Goal: Information Seeking & Learning: Find specific fact

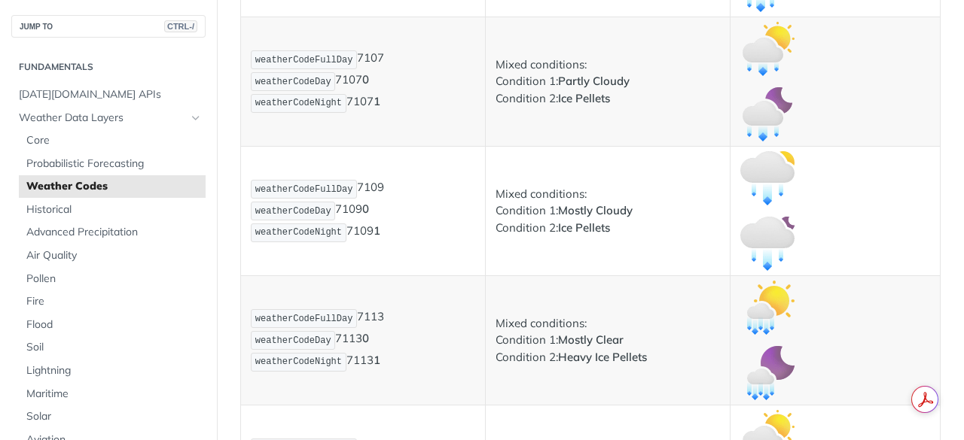
scroll to position [9517, 0]
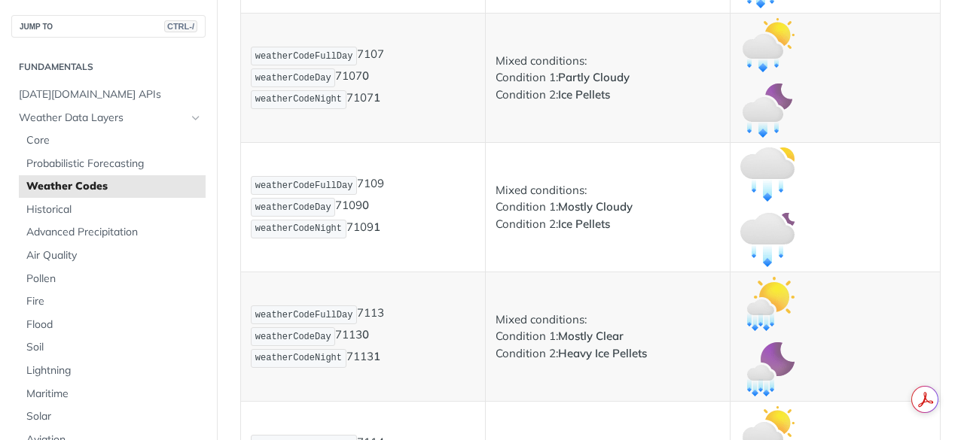
drag, startPoint x: 257, startPoint y: 25, endPoint x: 389, endPoint y: 82, distance: 144.4
copy p "weatherCodeFullDay 7106 weatherCodeDay 7106 0 weatherCodeNight 7106 1"
drag, startPoint x: 258, startPoint y: 99, endPoint x: 381, endPoint y: 153, distance: 134.9
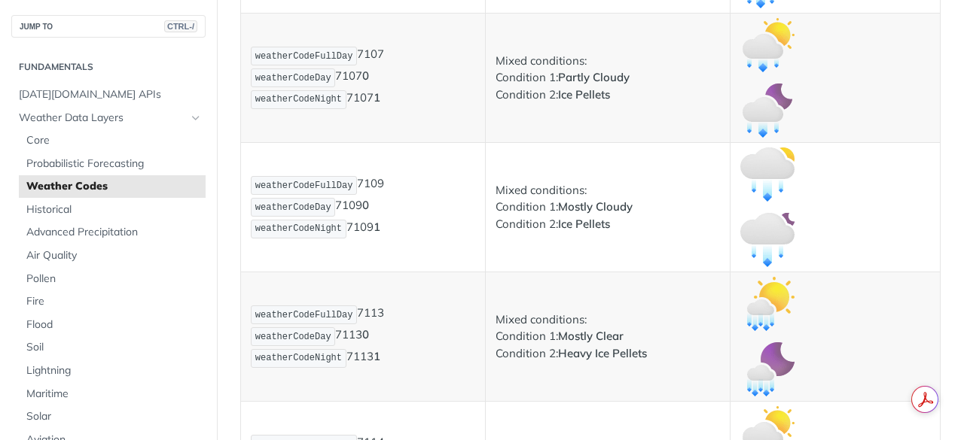
copy p "weatherCodeFullDay 7103 weatherCodeDay 7103 0 weatherCodeNight 7103 1"
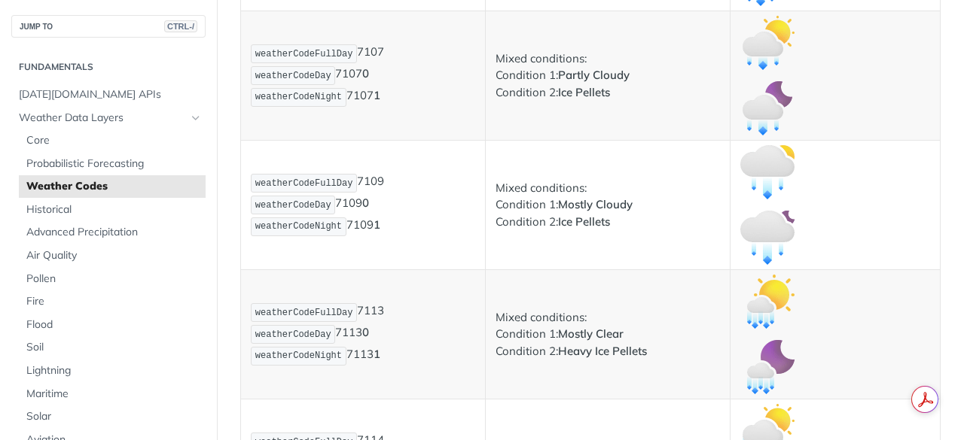
scroll to position [9520, 0]
drag, startPoint x: 492, startPoint y: 28, endPoint x: 631, endPoint y: 81, distance: 148.5
copy p "Mixed conditions: Condition 1: Freezing Rain Condition 2: Ice Pellets"
drag, startPoint x: 495, startPoint y: 102, endPoint x: 653, endPoint y: 142, distance: 163.1
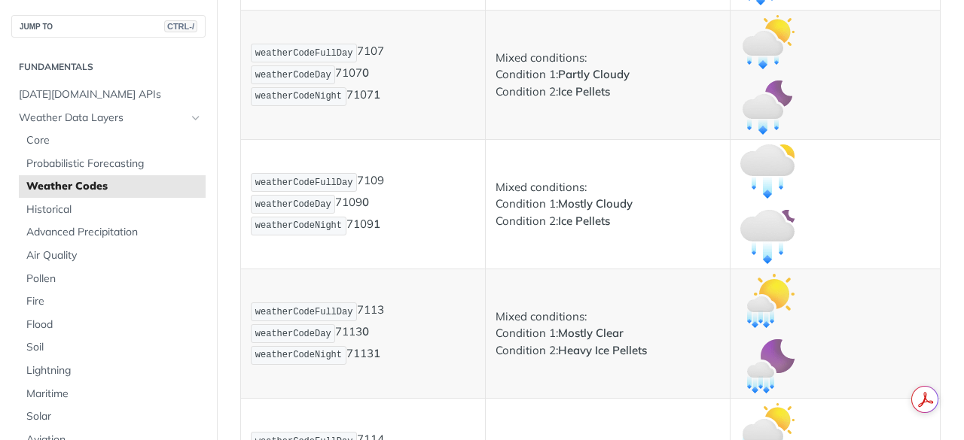
copy p "Mixed conditions: Condition 1: Freezing Rain Condition 2: Heavy Ice Pellets"
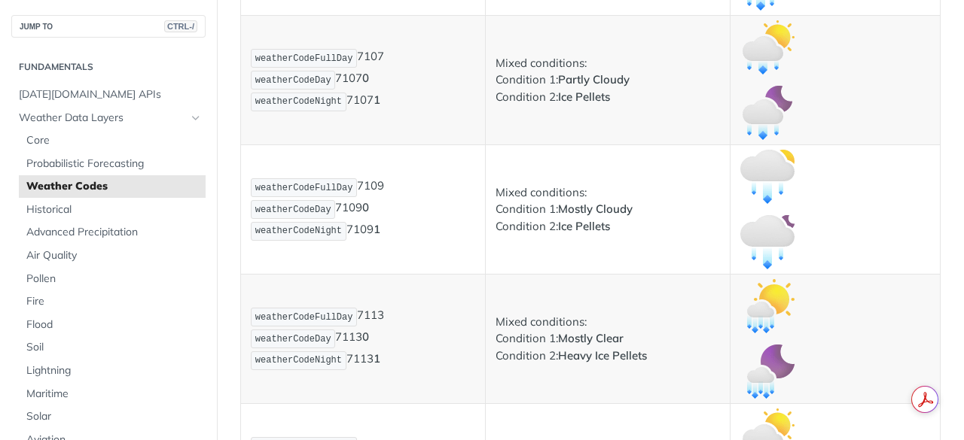
scroll to position [9617, 0]
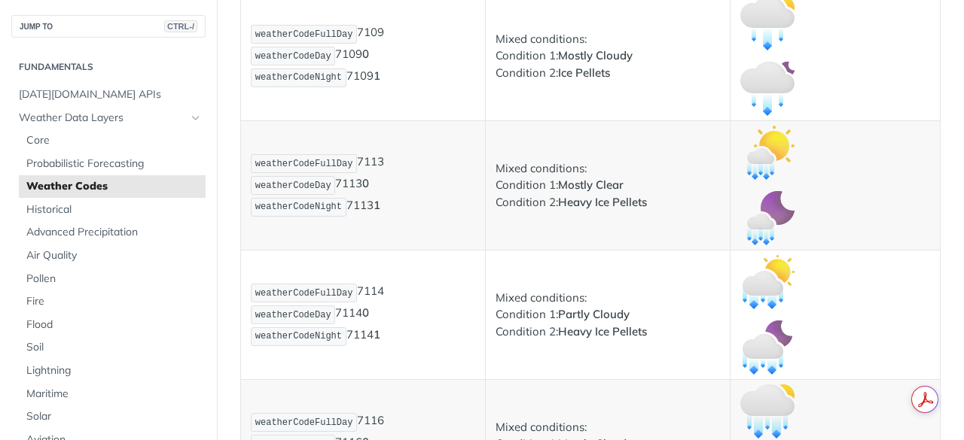
scroll to position [9667, 0]
drag, startPoint x: 257, startPoint y: 24, endPoint x: 391, endPoint y: 99, distance: 153.4
copy p "weatherCode 8000 weatherCodeFullDay 8000 weatherCodeDay 8000 0 weatherCodeNight…"
drag, startPoint x: 494, startPoint y: 58, endPoint x: 581, endPoint y: 60, distance: 86.6
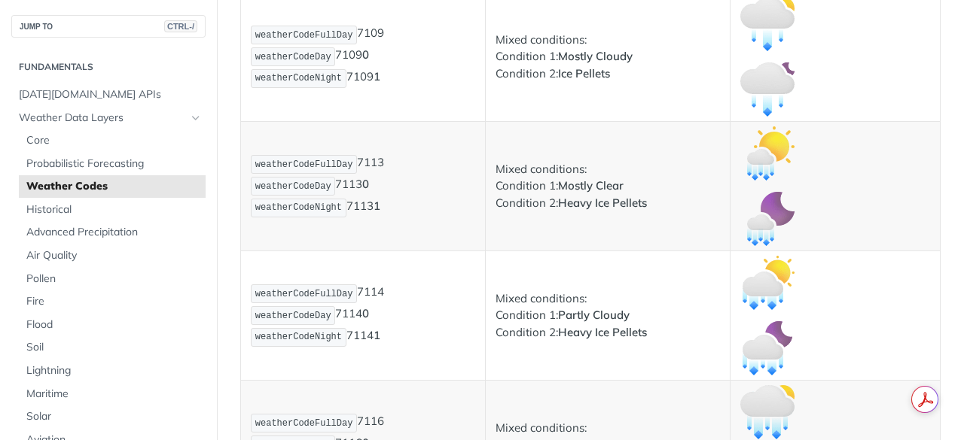
copy strong "Thunderstorm"
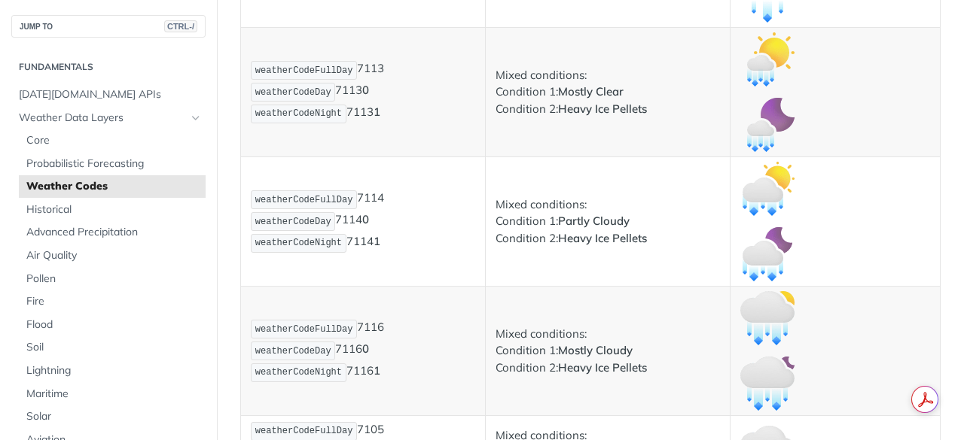
scroll to position [9769, 0]
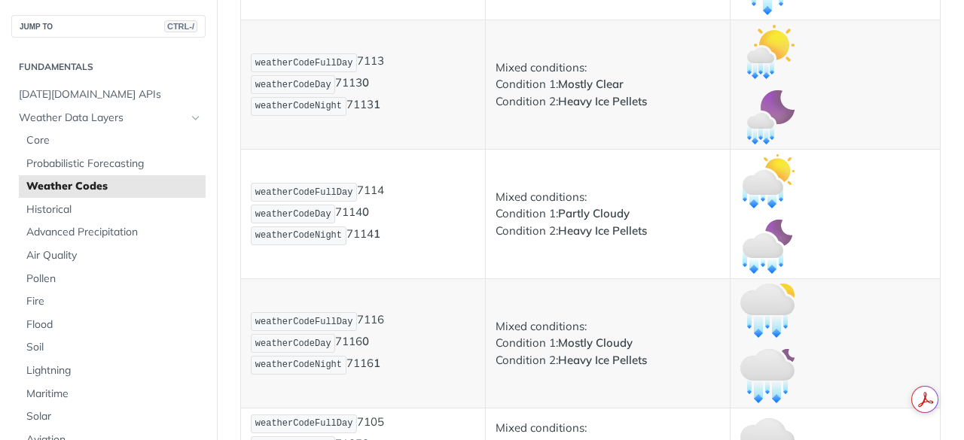
drag, startPoint x: 258, startPoint y: 50, endPoint x: 364, endPoint y: 81, distance: 109.8
drag, startPoint x: 257, startPoint y: 47, endPoint x: 400, endPoint y: 86, distance: 148.1
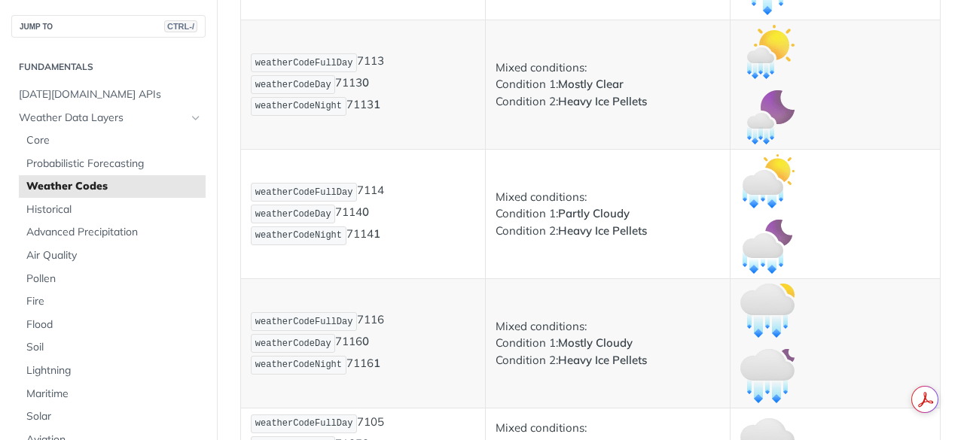
copy p "weatherCodeFullDay 8001 weatherCodeDay 8001 0 weatherCodeNight 8001 1"
drag, startPoint x: 258, startPoint y: 181, endPoint x: 389, endPoint y: 239, distance: 143.7
copy p "weatherCodeFullDay 8003 weatherCodeDay 8003 0 weatherCodeNight 8003 1"
drag, startPoint x: 257, startPoint y: 307, endPoint x: 411, endPoint y: 368, distance: 166.0
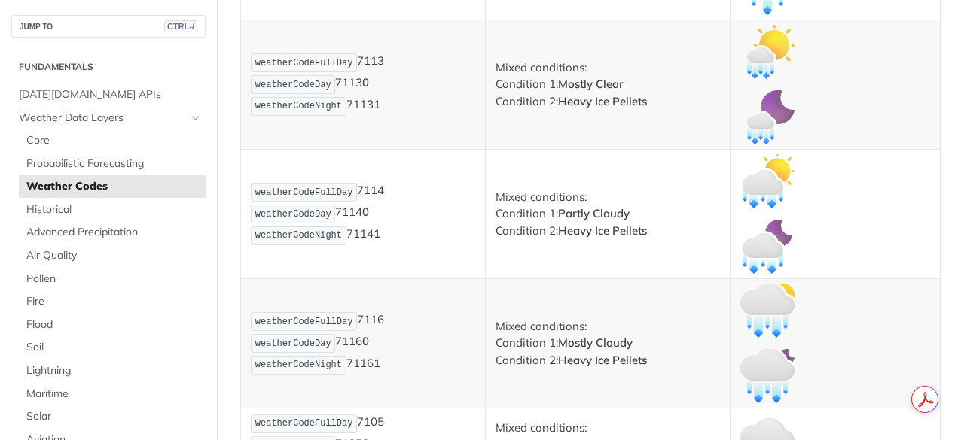
copy p "weatherCodeFullDay 8002 weatherCodeDay 8002 0 weatherCodeNight 8002 1"
drag, startPoint x: 493, startPoint y: 51, endPoint x: 648, endPoint y: 91, distance: 160.2
copy p "Mixed conditions: Condition 1: Mostly Clear Condition 2: Thunderstorm"
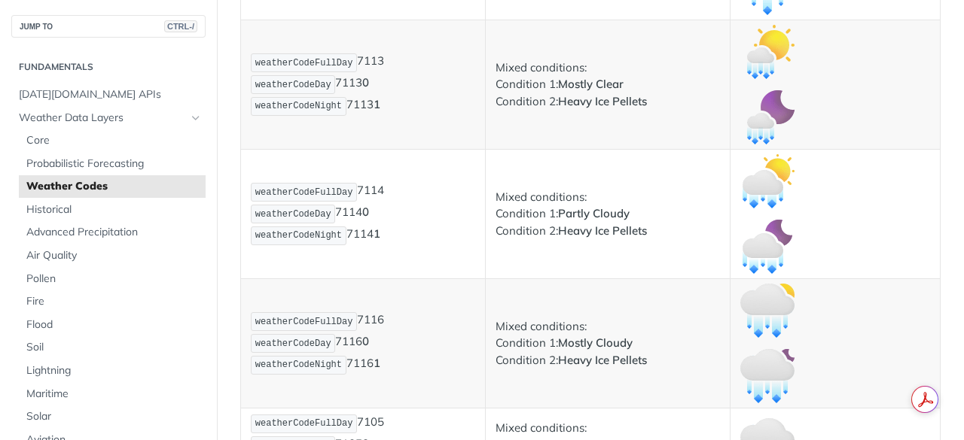
drag, startPoint x: 492, startPoint y: 184, endPoint x: 650, endPoint y: 219, distance: 161.9
drag, startPoint x: 494, startPoint y: 313, endPoint x: 662, endPoint y: 342, distance: 170.3
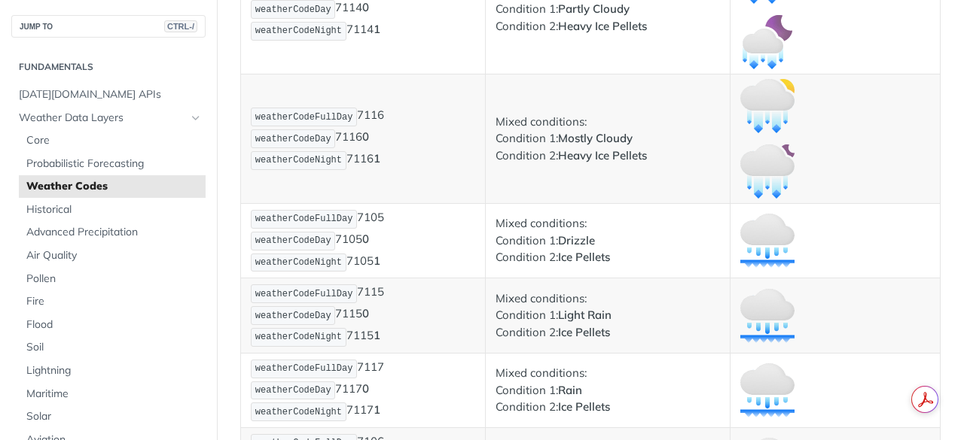
scroll to position [9983, 0]
